Goal: Check status: Check status

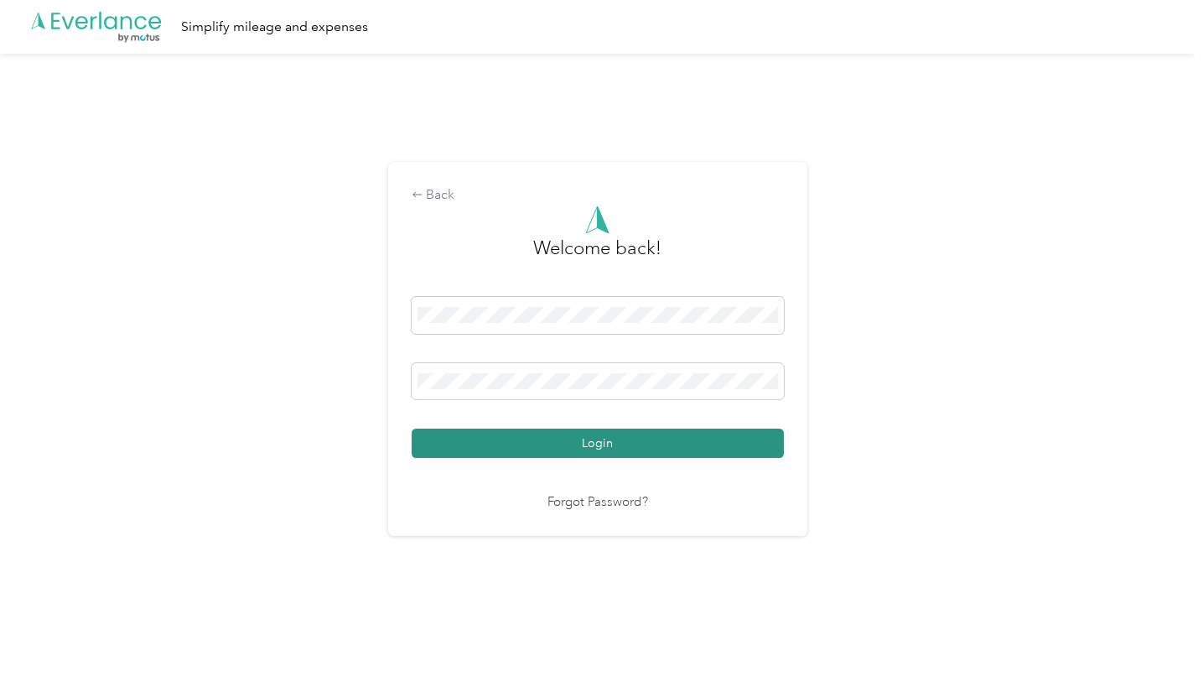
click at [579, 453] on button "Login" at bounding box center [598, 442] width 372 height 29
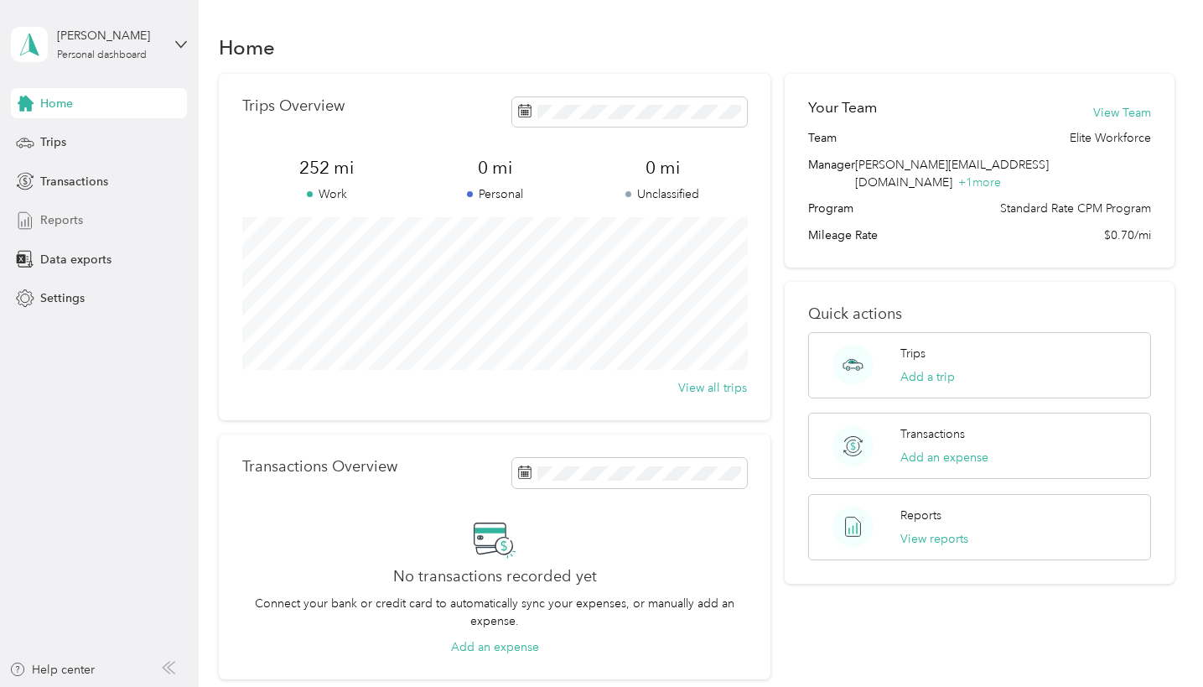
click at [80, 215] on span "Reports" at bounding box center [61, 220] width 43 height 18
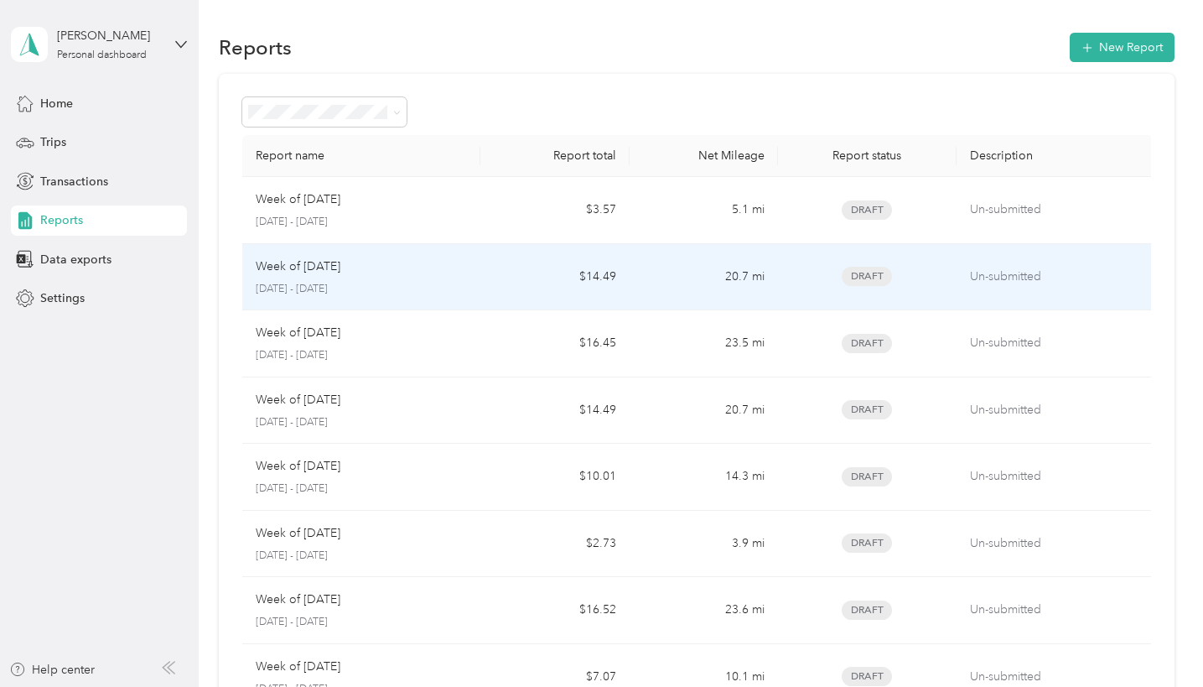
click at [384, 284] on p "September 22 - 28, 2025" at bounding box center [361, 289] width 211 height 15
